Goal: Task Accomplishment & Management: Manage account settings

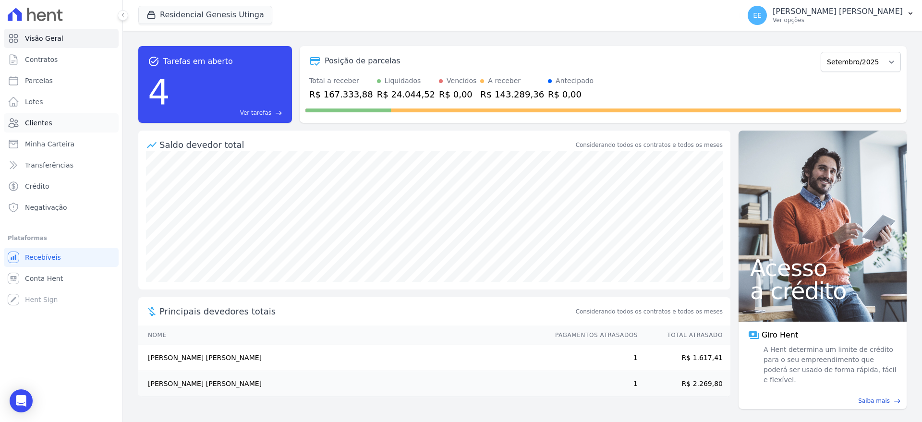
click at [48, 129] on link "Clientes" at bounding box center [61, 122] width 115 height 19
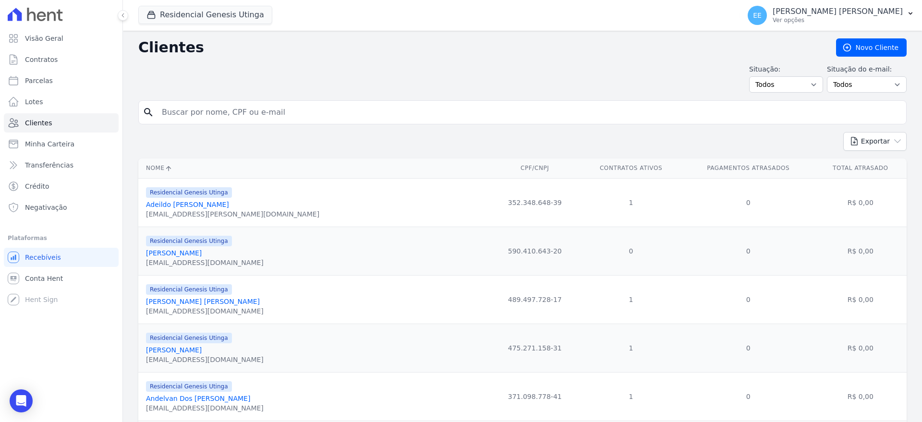
click at [205, 114] on input "search" at bounding box center [529, 112] width 746 height 19
type input "[PERSON_NAME]"
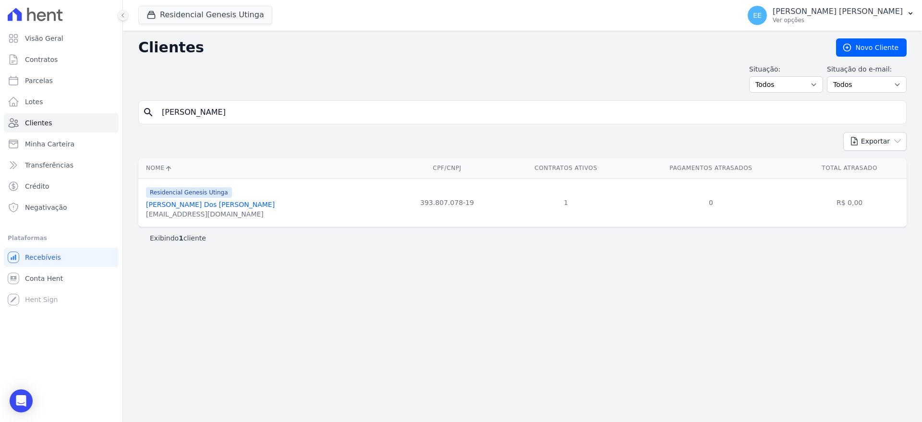
click at [177, 205] on link "[PERSON_NAME] Dos [PERSON_NAME]" at bounding box center [210, 205] width 129 height 8
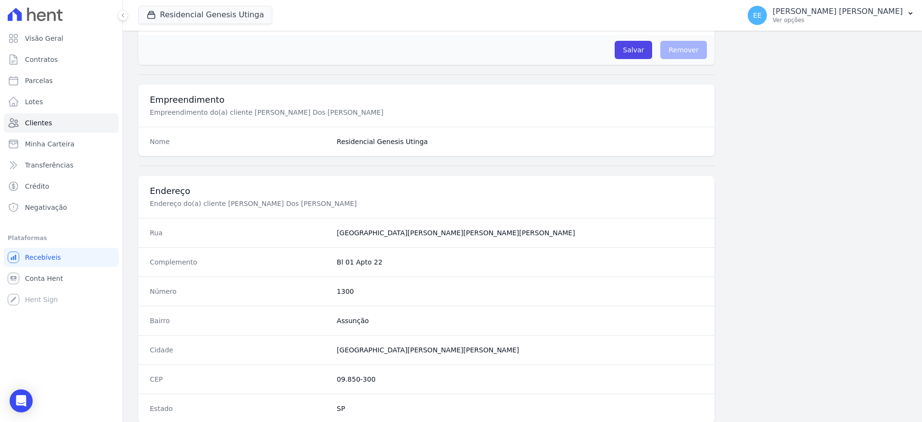
scroll to position [476, 0]
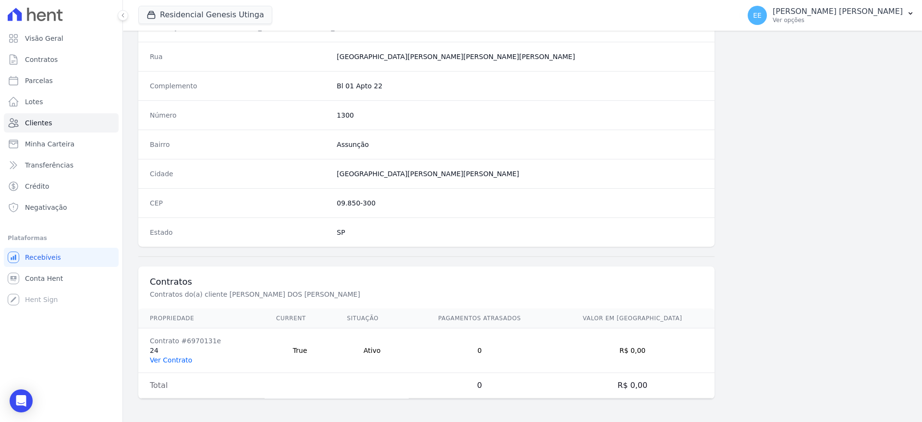
click at [175, 359] on link "Ver Contrato" at bounding box center [171, 360] width 42 height 8
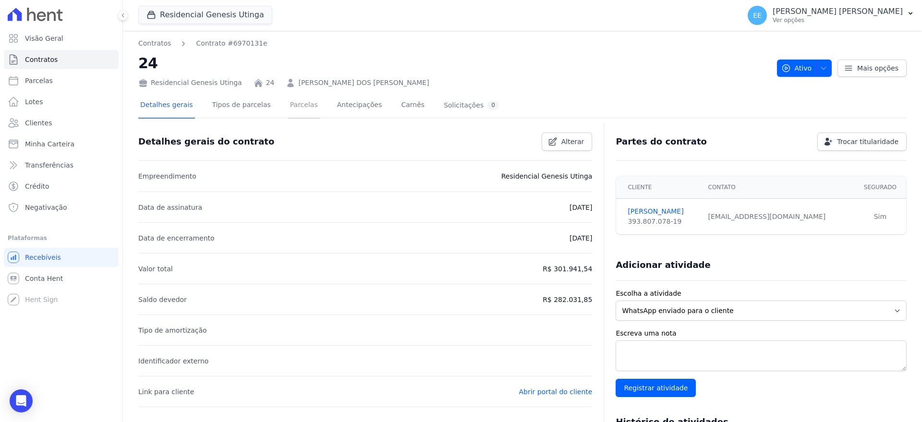
click at [288, 104] on link "Parcelas" at bounding box center [304, 105] width 32 height 25
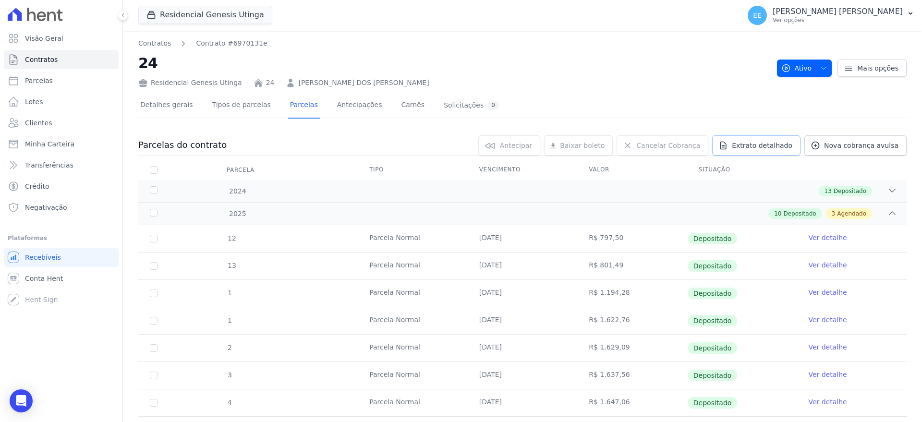
click at [745, 148] on span "Extrato detalhado" at bounding box center [762, 146] width 60 height 10
click at [866, 144] on span "Exportar PDF" at bounding box center [891, 146] width 50 height 10
click at [49, 59] on span "Contratos" at bounding box center [41, 60] width 33 height 10
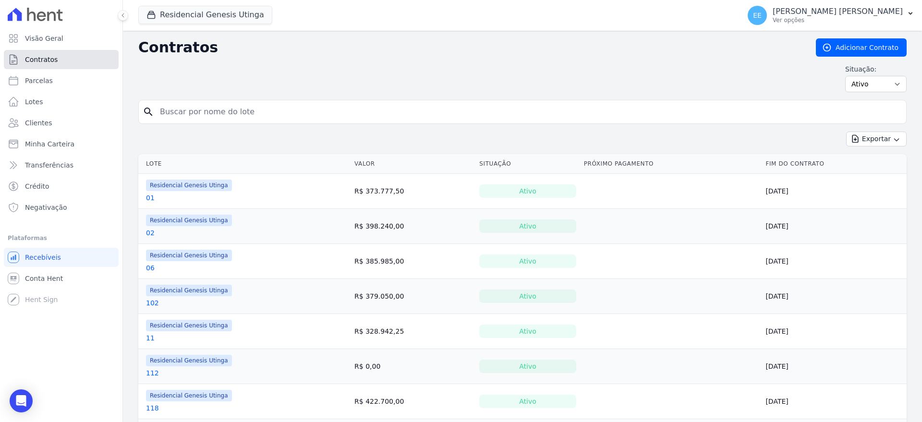
click at [49, 60] on span "Contratos" at bounding box center [41, 60] width 33 height 10
click at [29, 57] on span "Contratos" at bounding box center [41, 60] width 33 height 10
